Goal: Task Accomplishment & Management: Manage account settings

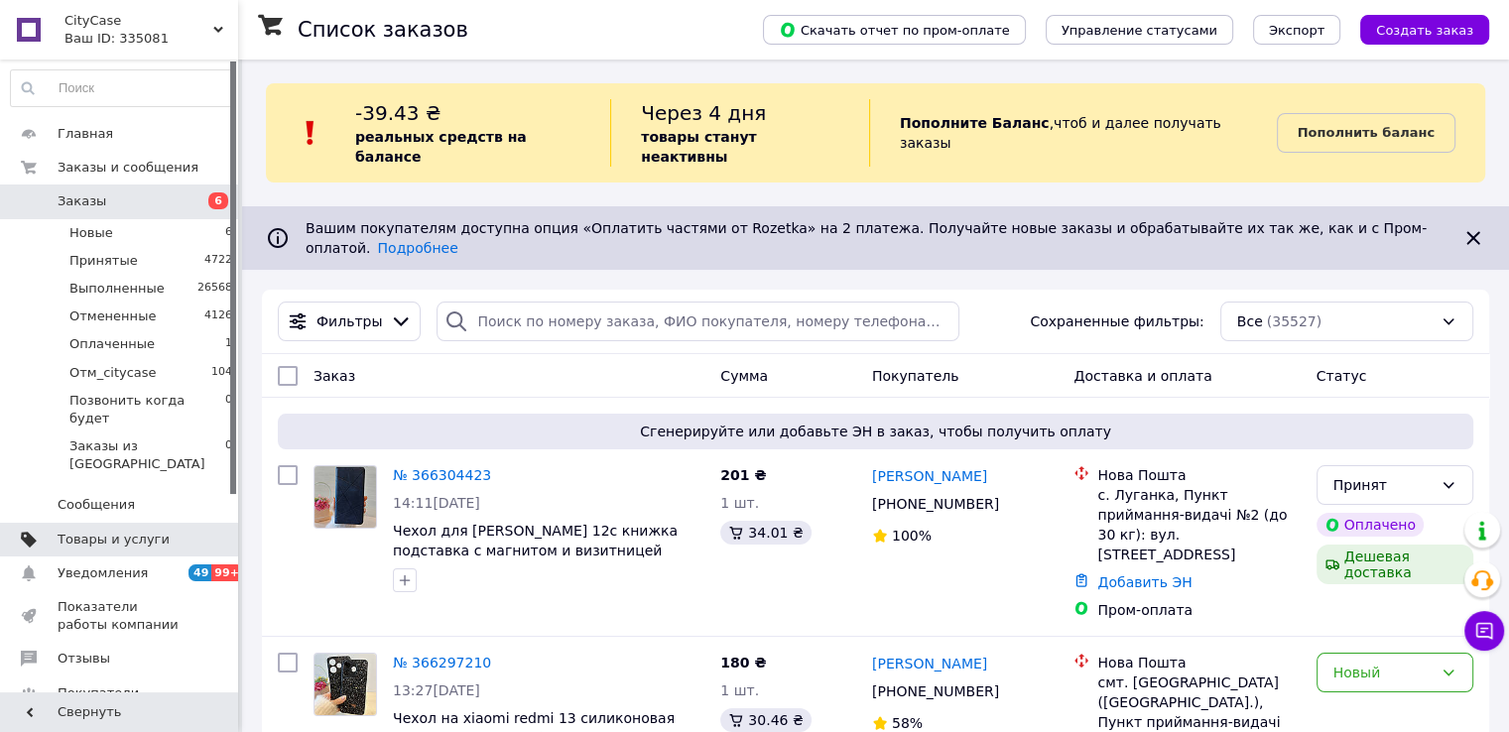
click at [99, 523] on link "Товары и услуги" at bounding box center [122, 540] width 244 height 34
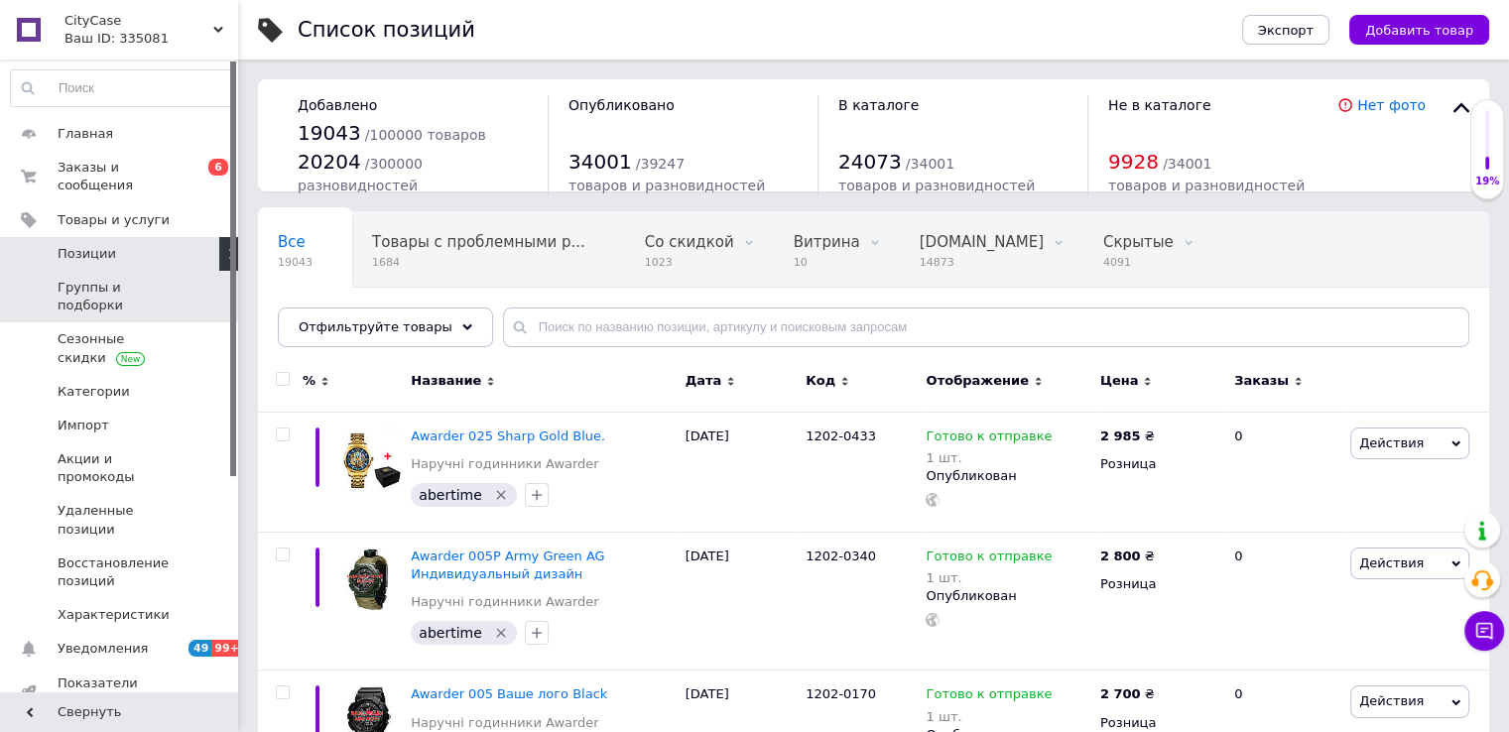
click at [121, 279] on span "Группы и подборки" at bounding box center [121, 297] width 126 height 36
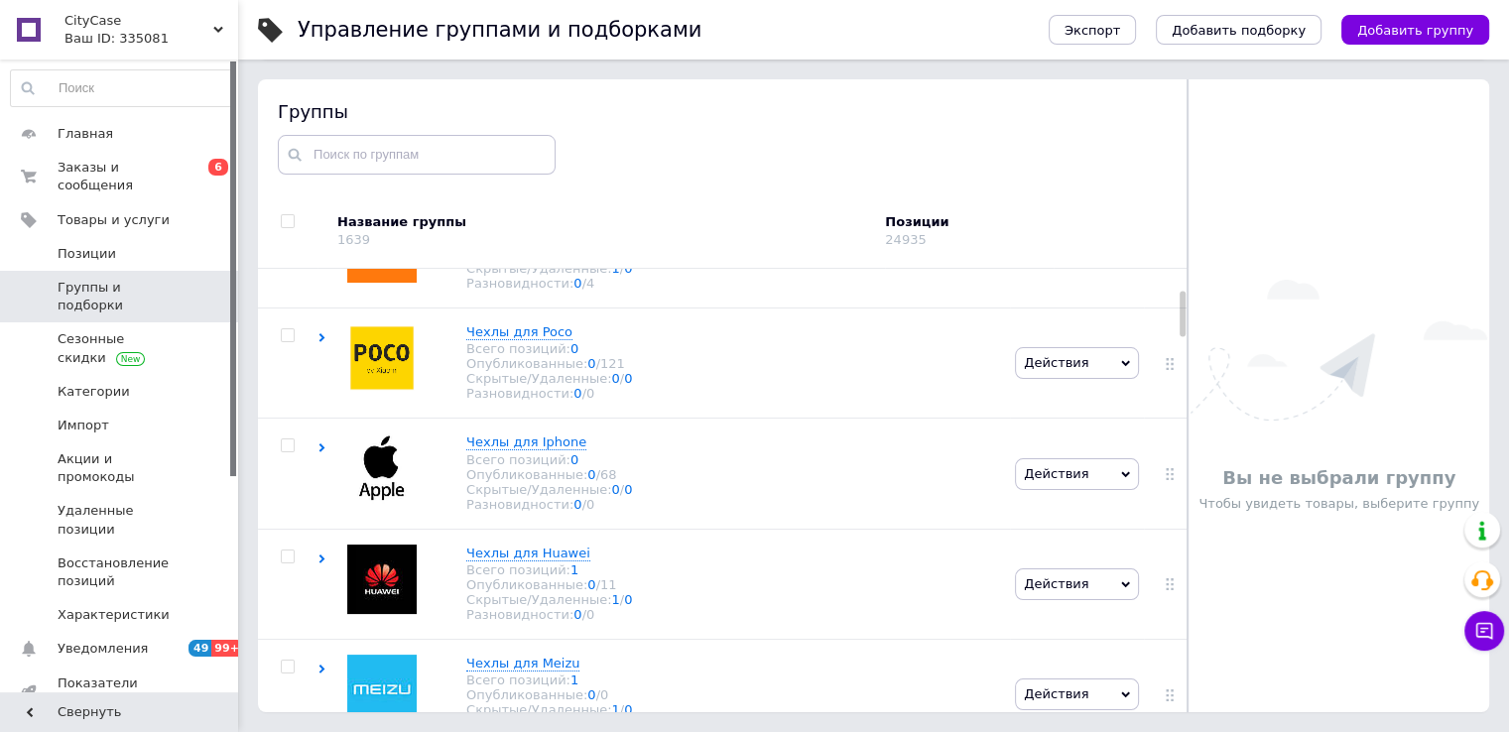
scroll to position [99, 0]
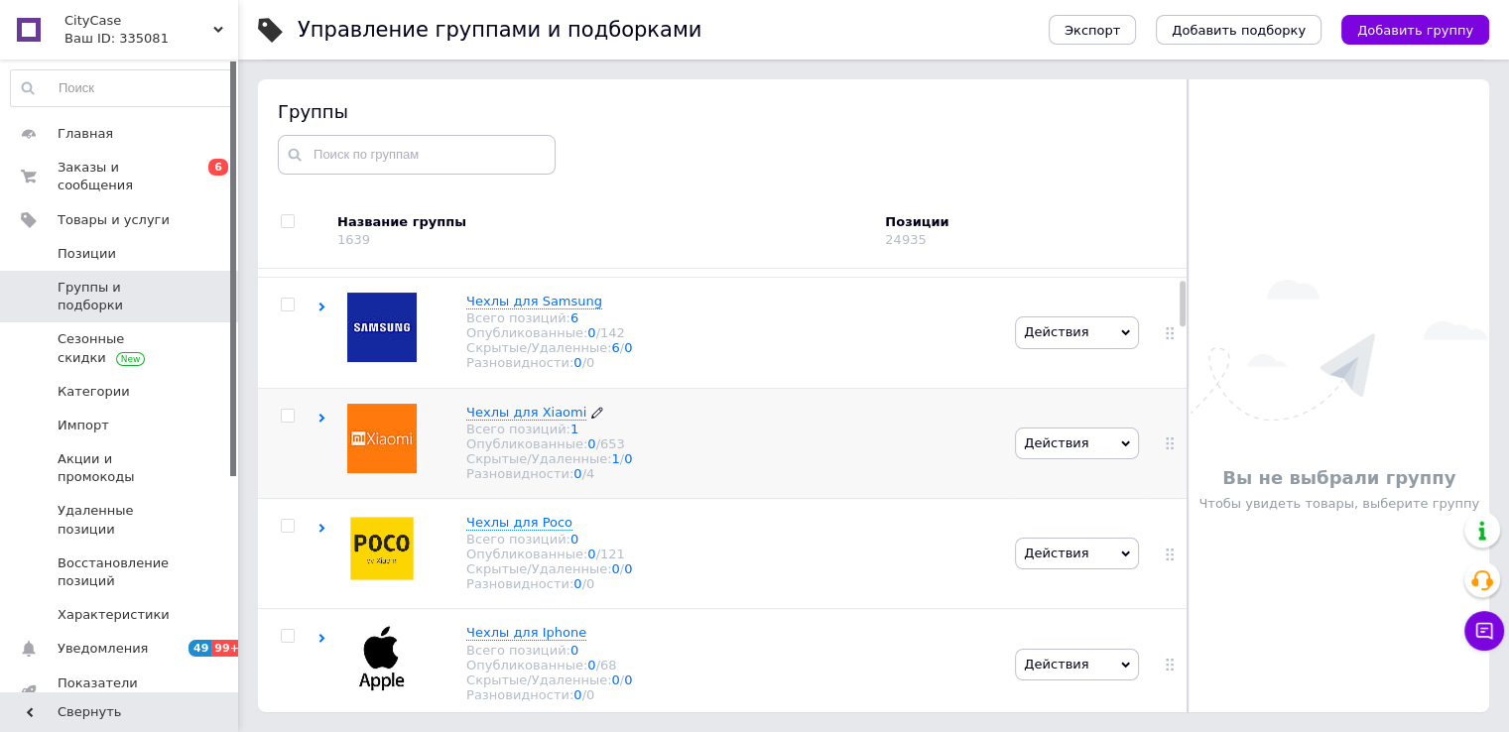
click at [539, 420] on span "Чехлы для Xiaomi" at bounding box center [526, 412] width 120 height 15
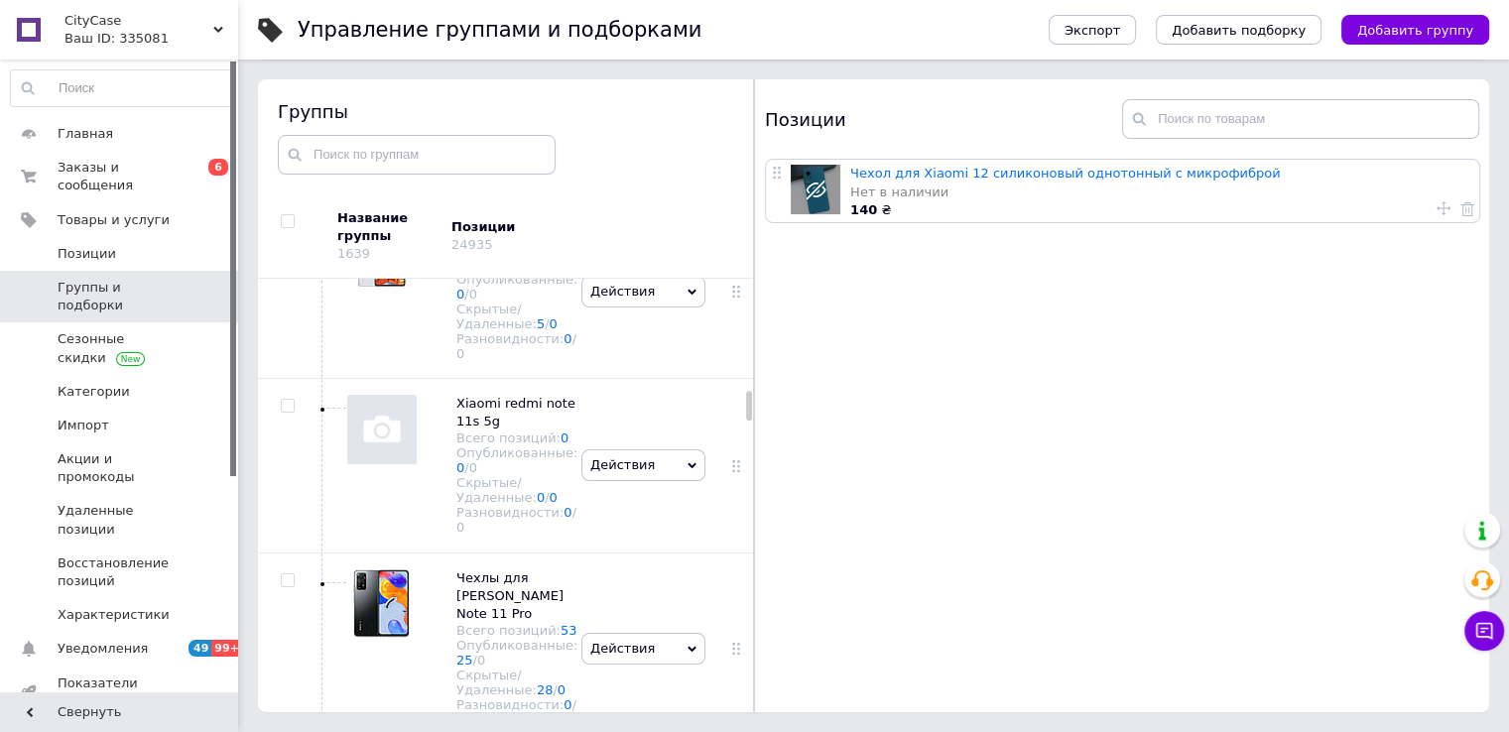
scroll to position [6447, 0]
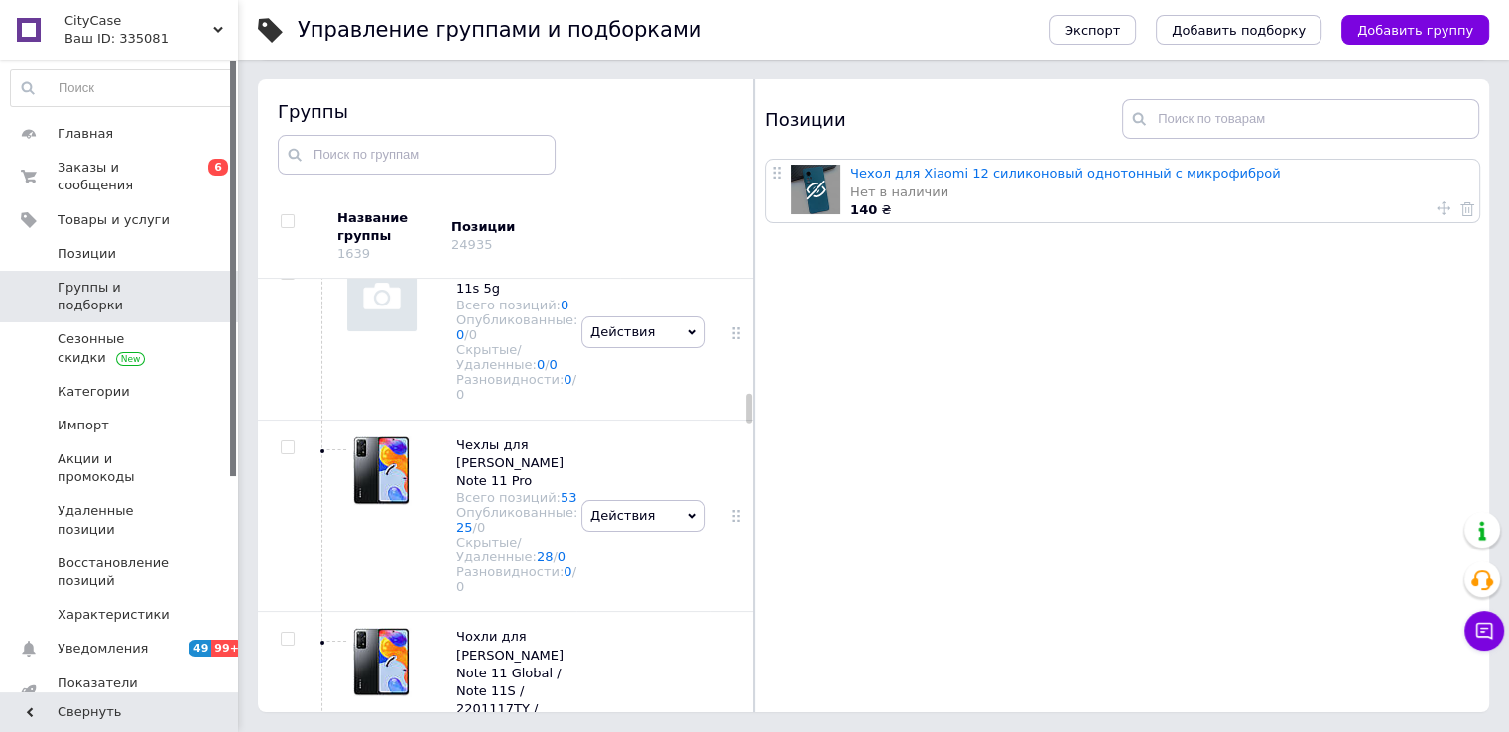
checkbox input "true"
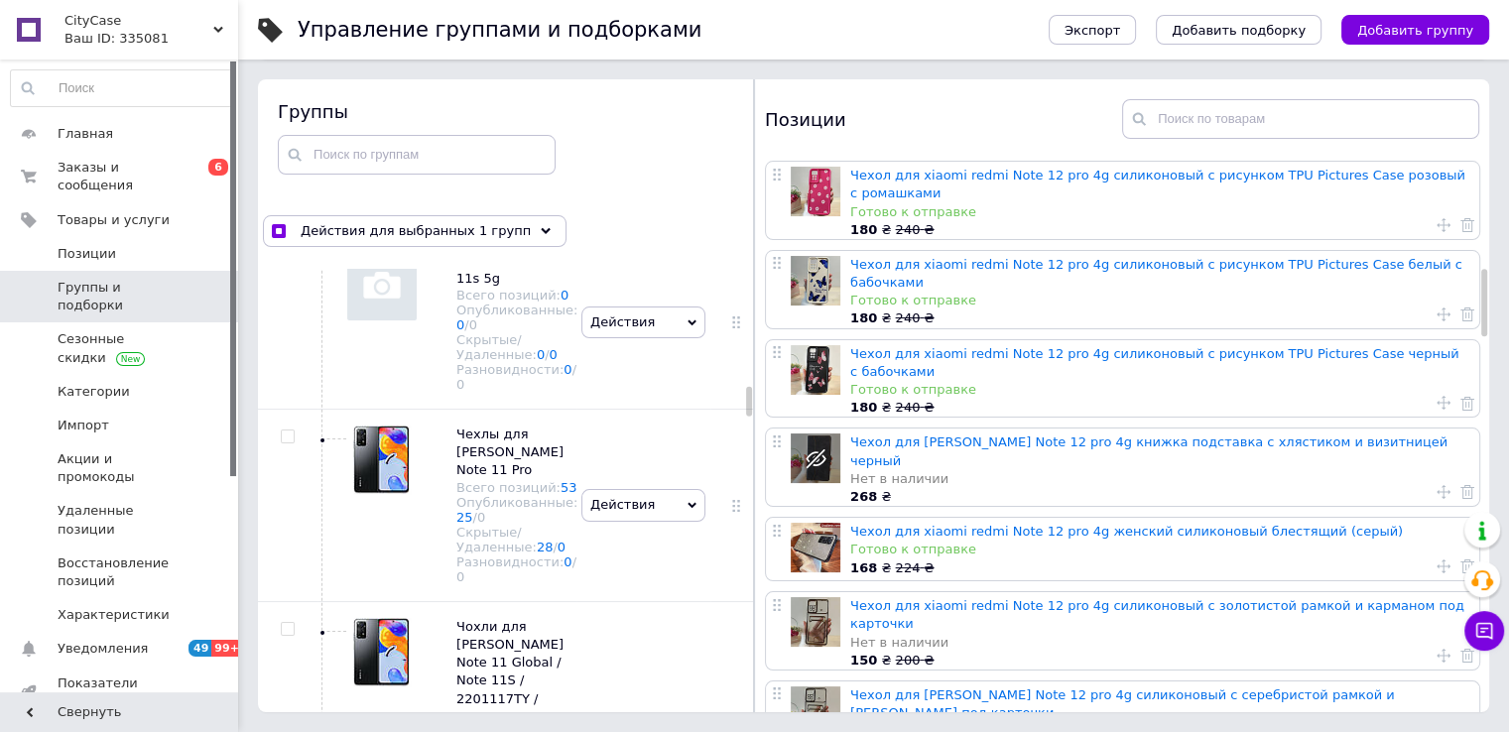
scroll to position [893, 0]
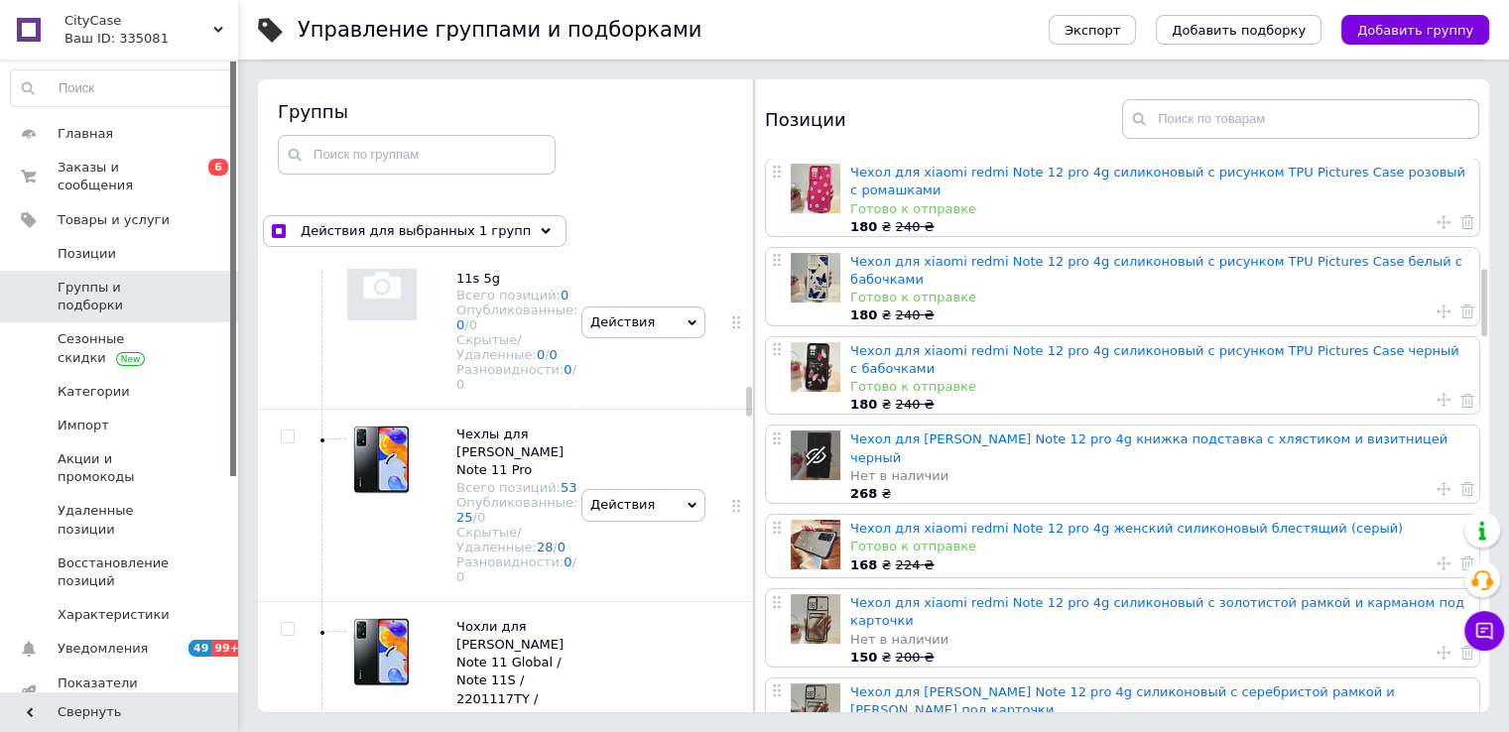
drag, startPoint x: 763, startPoint y: 461, endPoint x: 781, endPoint y: 356, distance: 106.6
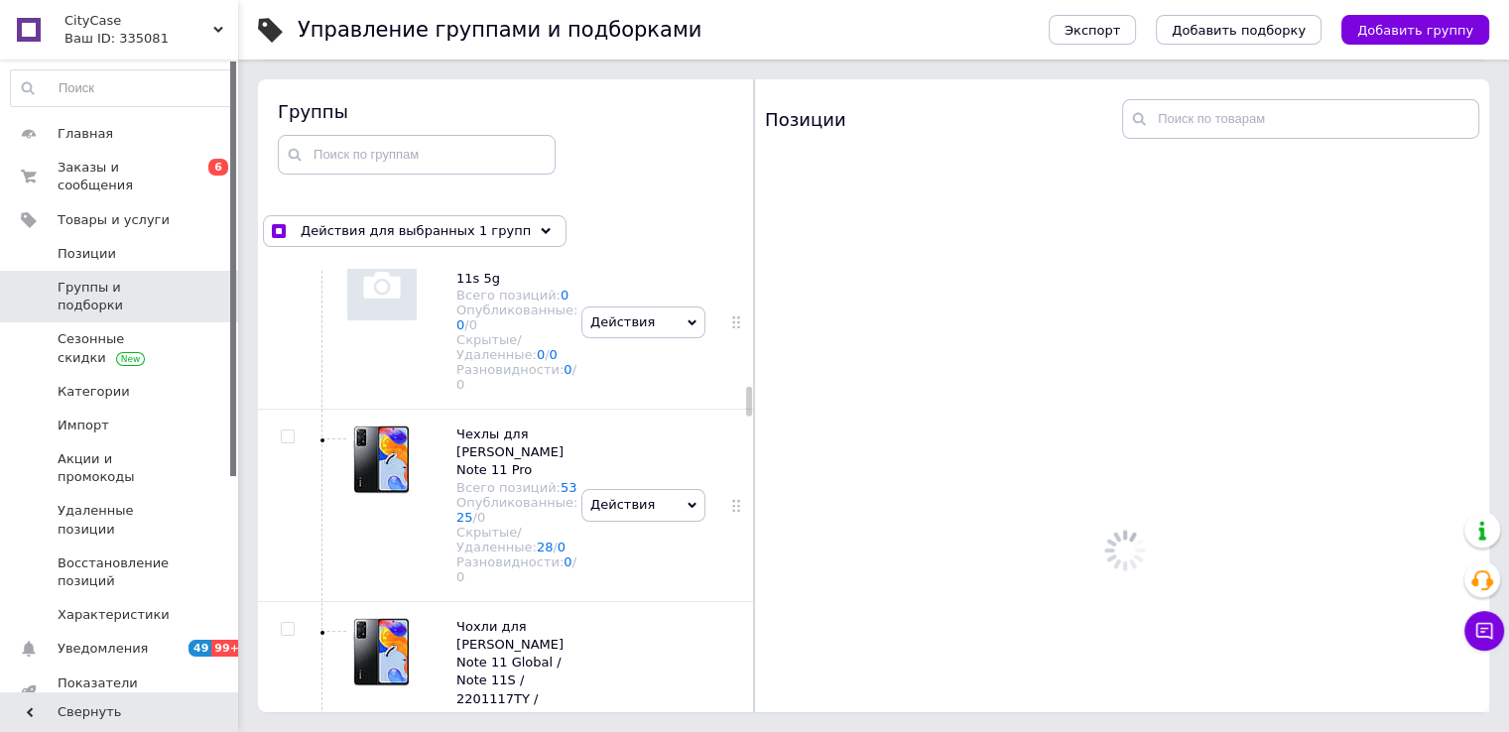
scroll to position [0, 0]
